Goal: Check status

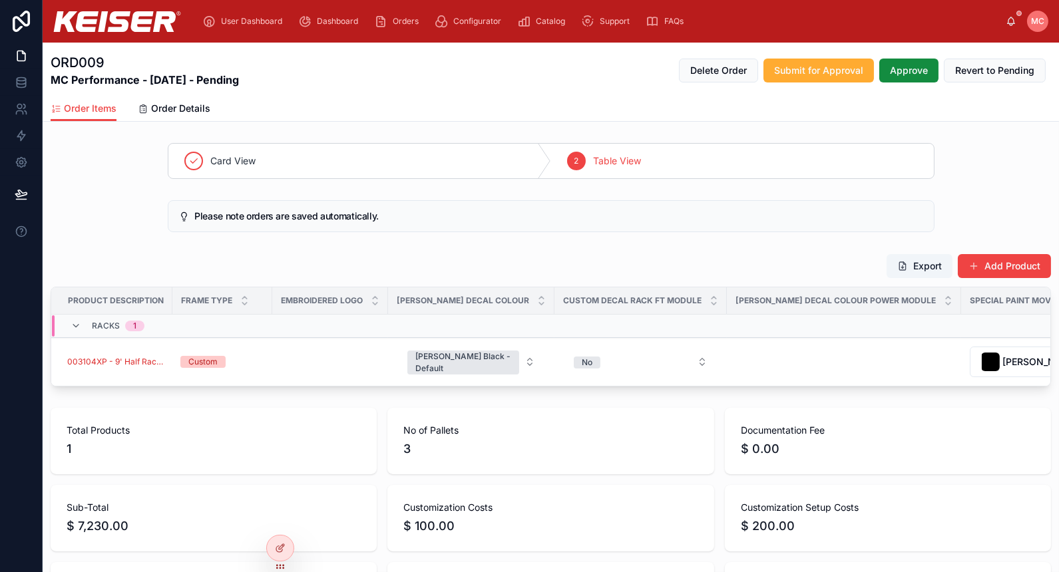
scroll to position [0, 590]
